Goal: Register for event/course

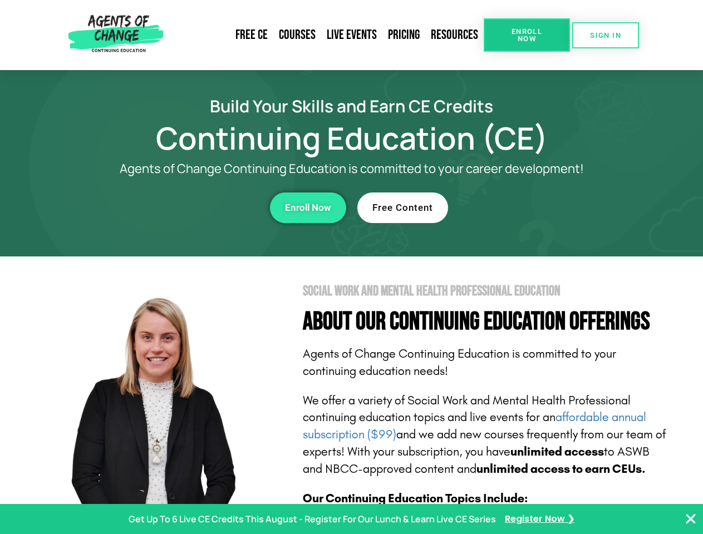
click at [351, 267] on section "Social Work and Mental Health Professional Education About Our Continuing Educa…" at bounding box center [351, 490] width 703 height 467
click at [526, 35] on span "Enroll Now" at bounding box center [526, 35] width 51 height 14
click at [605, 35] on span "SIGN IN" at bounding box center [605, 35] width 31 height 7
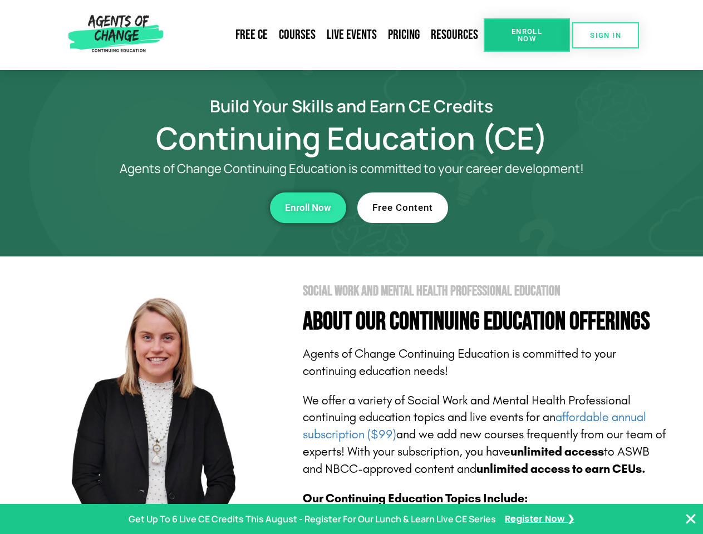
click at [193, 208] on div "Enroll Now" at bounding box center [193, 208] width 306 height 31
click at [308, 208] on span "Enroll Now" at bounding box center [308, 207] width 46 height 9
click at [510, 208] on div "Free Content" at bounding box center [510, 208] width 306 height 31
